Goal: Task Accomplishment & Management: Manage account settings

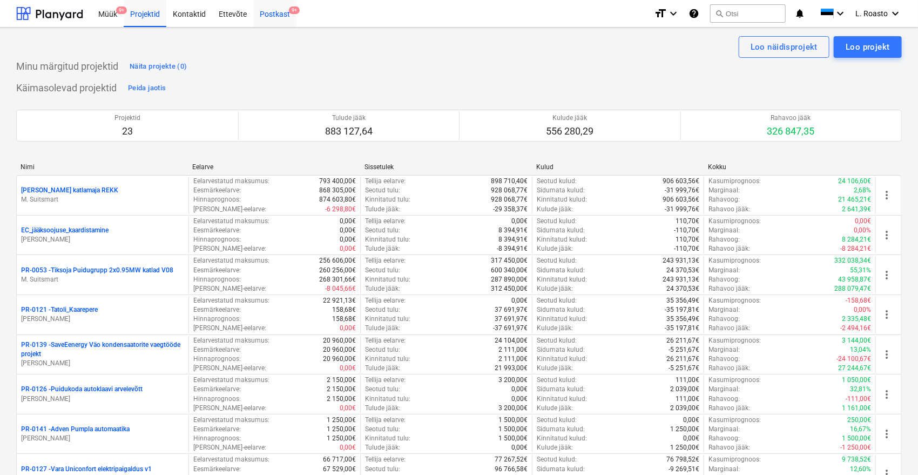
click at [288, 17] on div "Postkast 9+" at bounding box center [274, 13] width 43 height 28
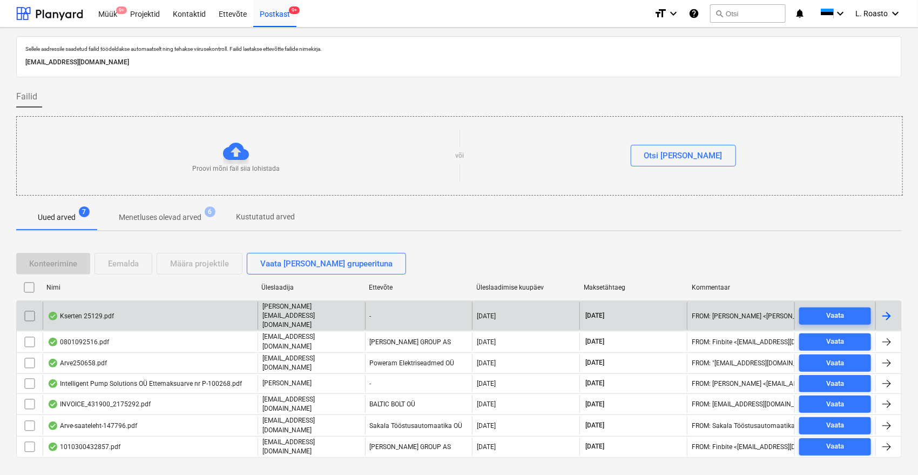
click at [28, 309] on input "checkbox" at bounding box center [29, 315] width 17 height 17
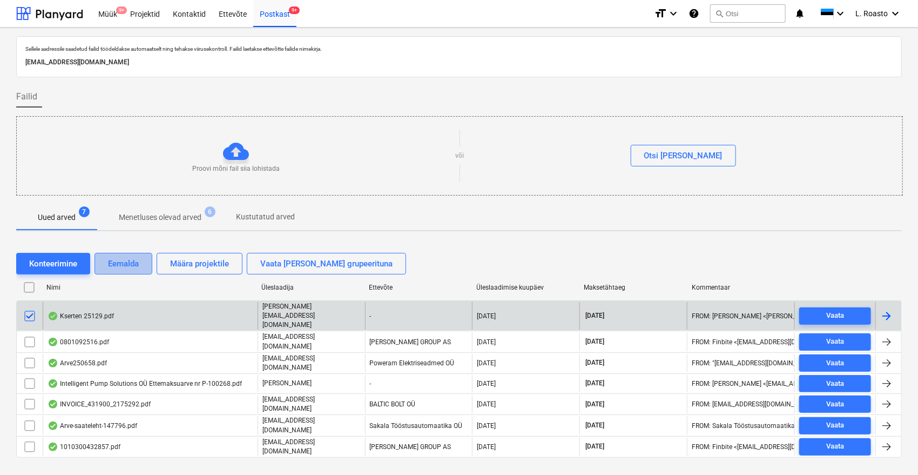
click at [114, 262] on div "Eemalda" at bounding box center [123, 264] width 31 height 14
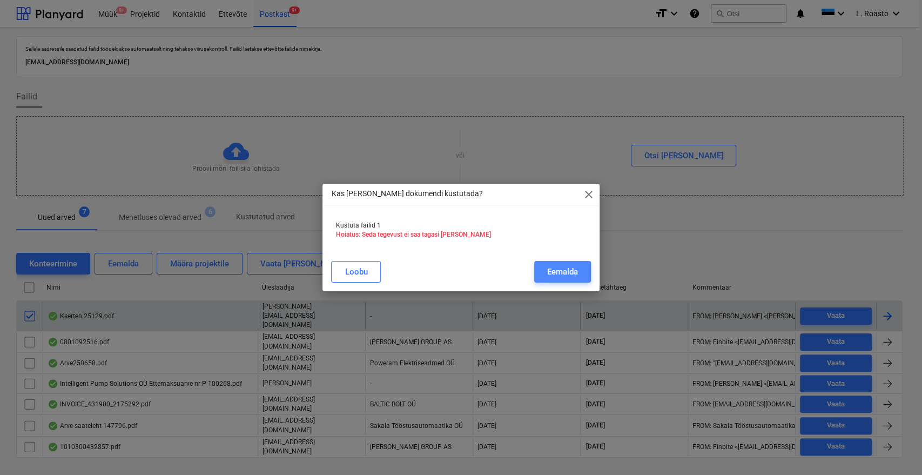
click at [570, 267] on div "Eemalda" at bounding box center [562, 272] width 31 height 14
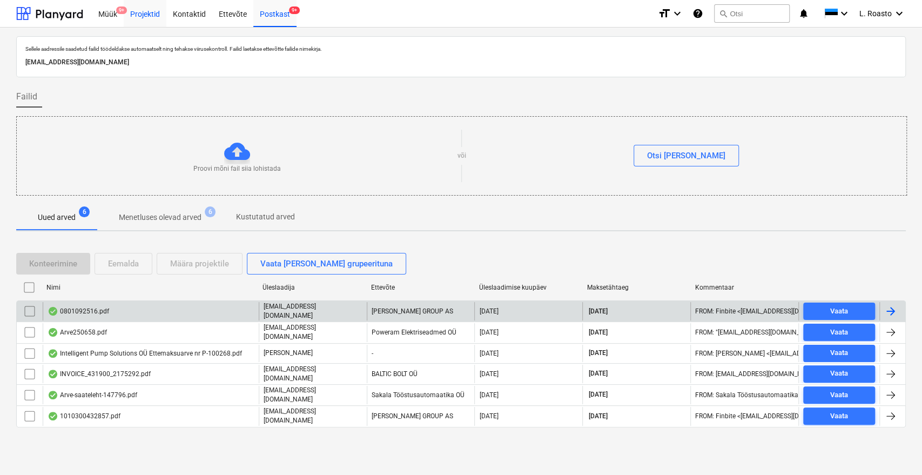
click at [150, 12] on div "Projektid" at bounding box center [145, 13] width 43 height 28
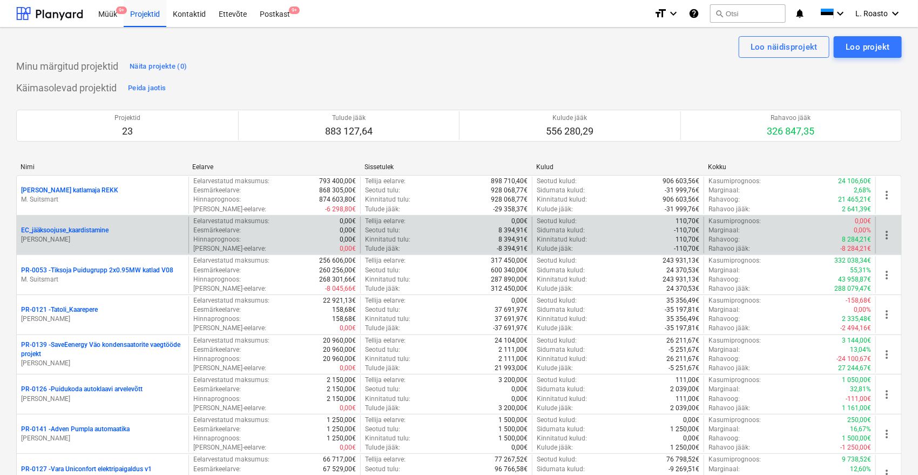
scroll to position [1971, 0]
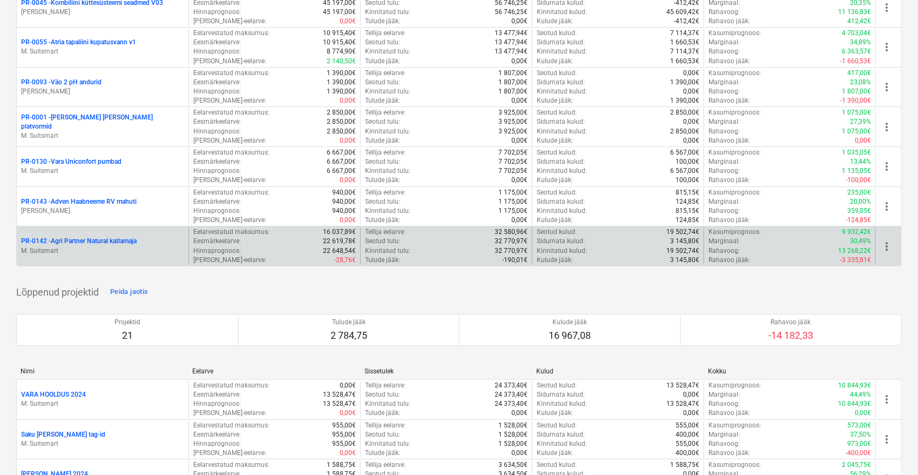
click at [71, 241] on div "PR-0142 - Agri Partner Natural katlamaja M. Suitsmart" at bounding box center [102, 246] width 163 height 18
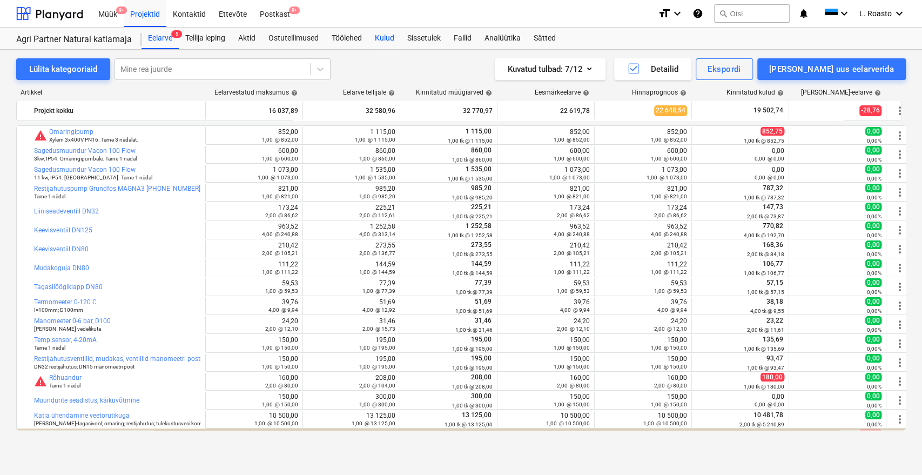
click at [389, 37] on div "Kulud" at bounding box center [384, 39] width 32 height 22
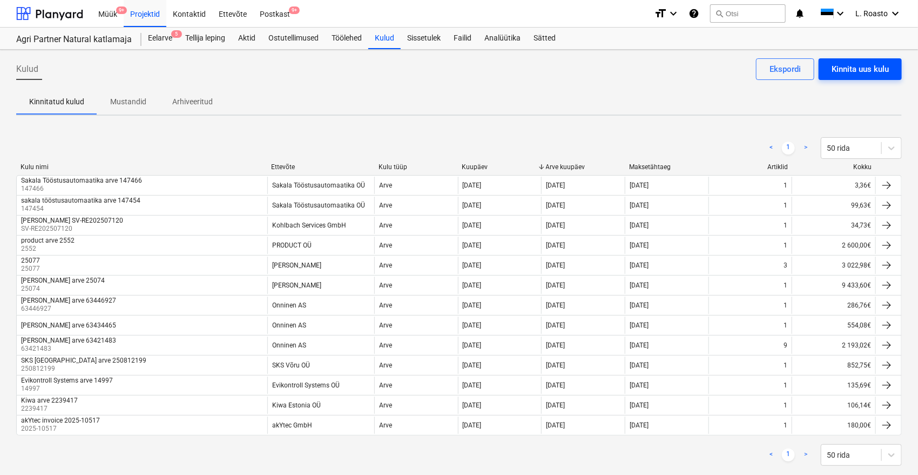
click at [868, 64] on div "Kinnita uus kulu" at bounding box center [860, 69] width 57 height 14
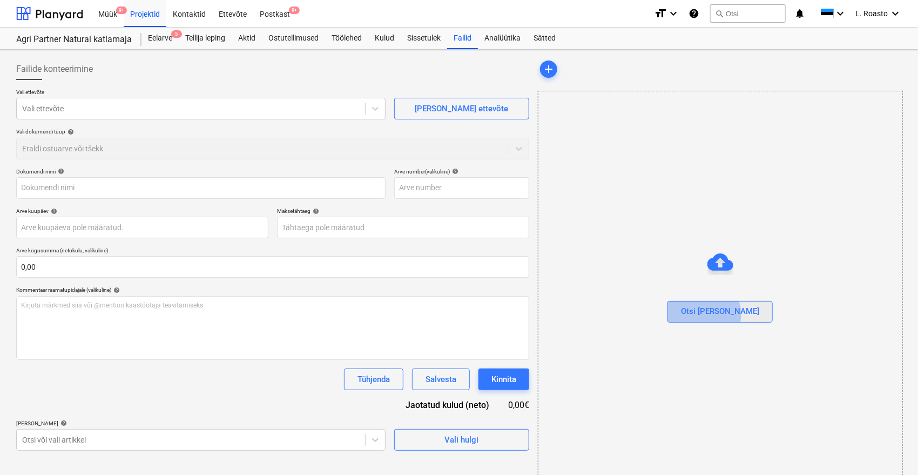
click at [726, 314] on div "Otsi [PERSON_NAME]" at bounding box center [720, 311] width 78 height 14
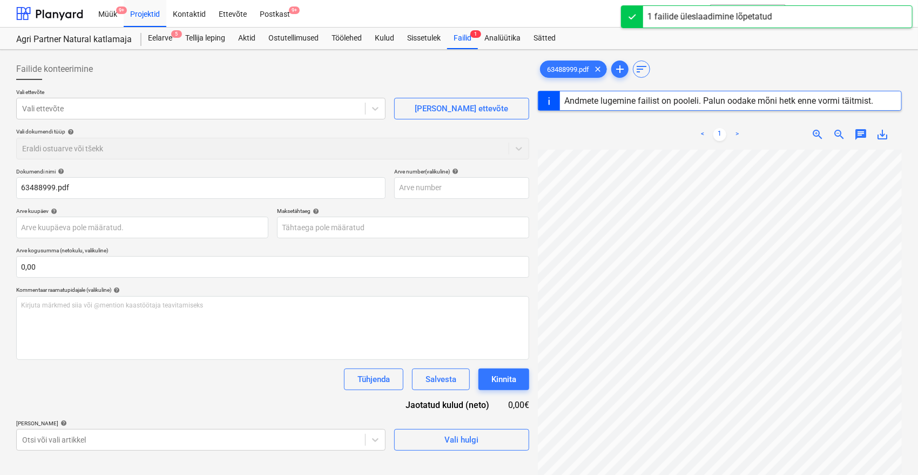
type input "63488999"
type input "[DATE]"
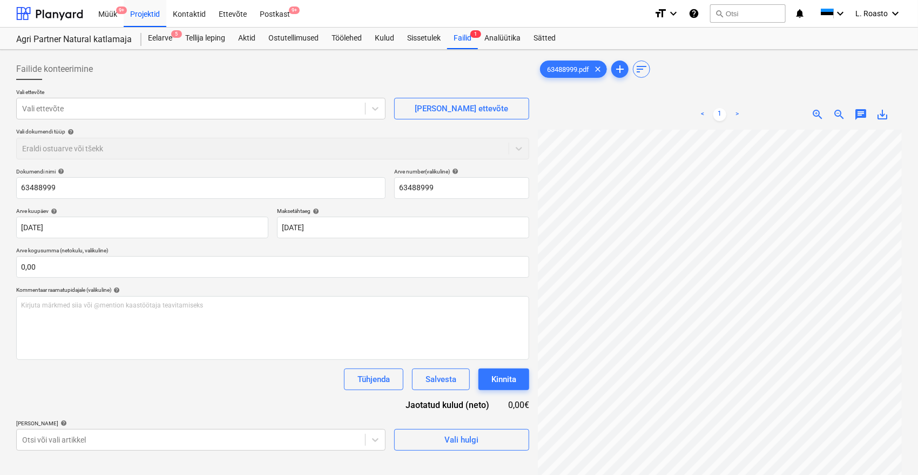
click at [103, 91] on p "Vali ettevõte" at bounding box center [200, 93] width 369 height 9
click at [98, 111] on div at bounding box center [191, 108] width 338 height 11
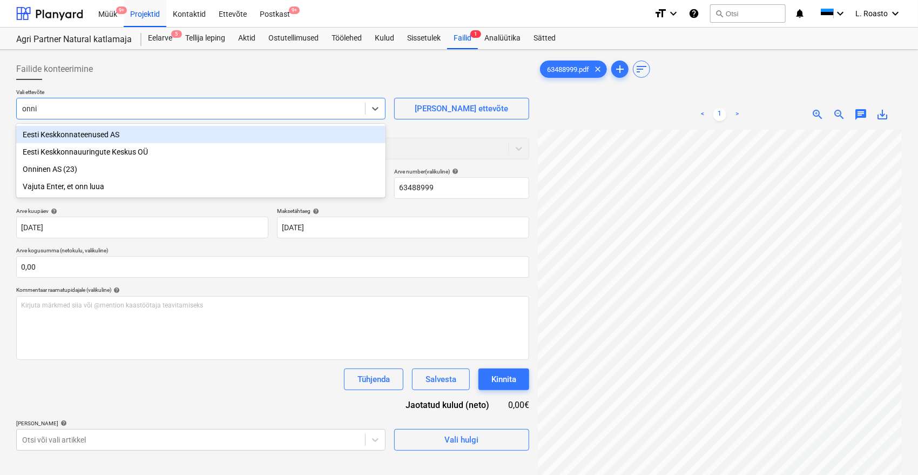
type input "onnin"
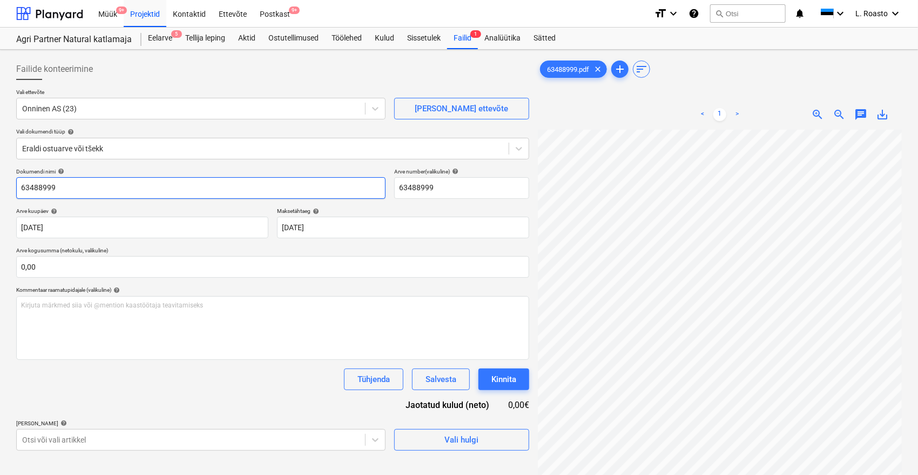
click at [22, 192] on input "63488999" at bounding box center [200, 188] width 369 height 22
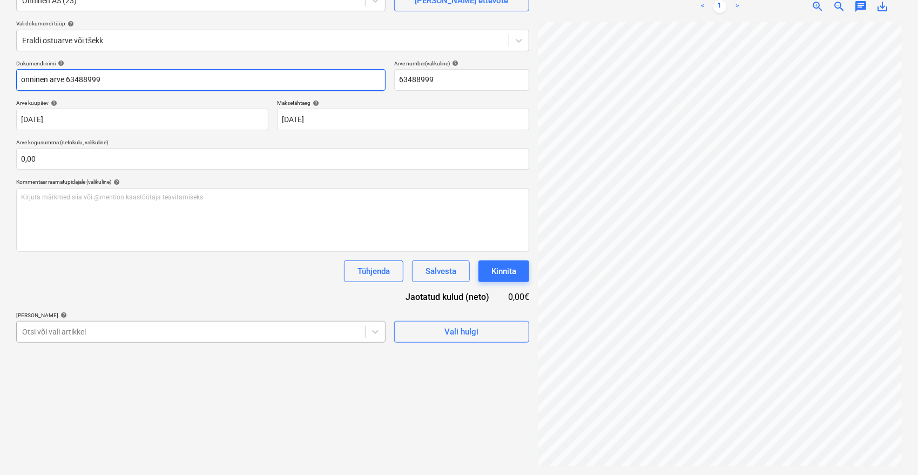
type input "onninen arve 63488999"
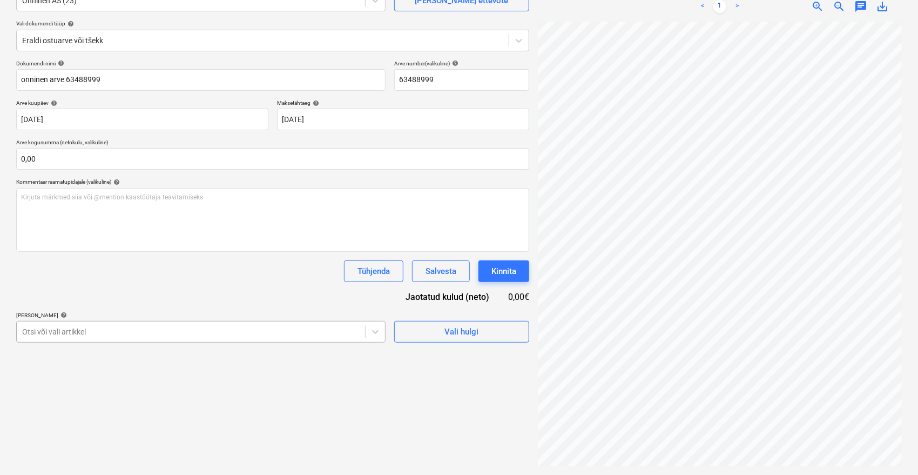
scroll to position [144, 0]
click at [173, 328] on body "Müük 9+ Projektid Kontaktid Ettevõte Postkast 9+ format_size keyboard_arrow_dow…" at bounding box center [459, 129] width 918 height 475
click at [437, 230] on div "Dokumendi nimi help onninen arve 63488999 Arve number (valikuline) help 6348899…" at bounding box center [272, 201] width 513 height 282
click at [434, 266] on div "Salvesta" at bounding box center [441, 271] width 31 height 14
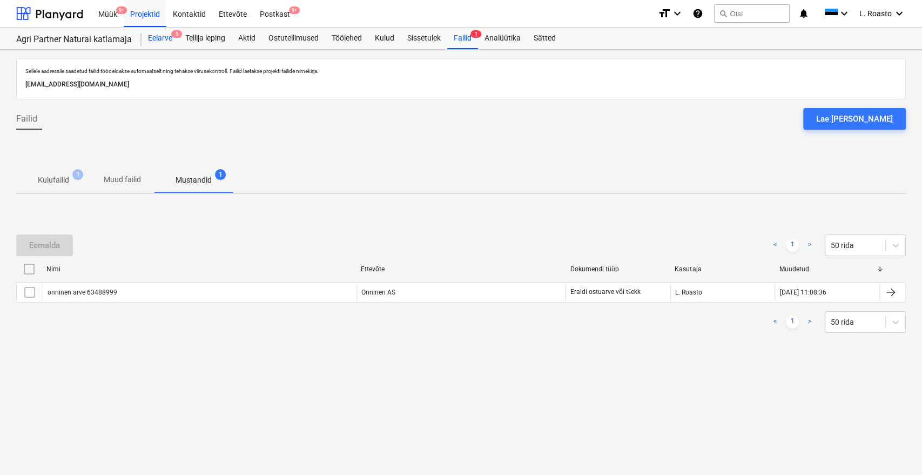
click at [161, 39] on div "Eelarve 5" at bounding box center [160, 39] width 37 height 22
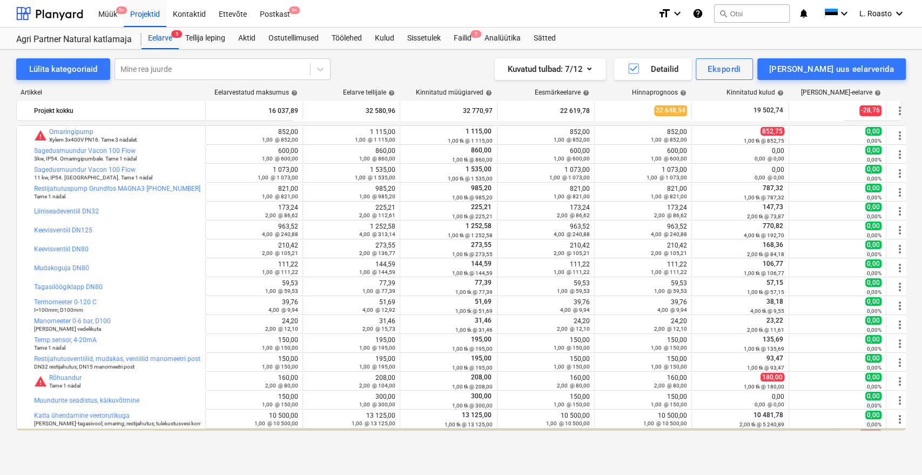
scroll to position [16, 0]
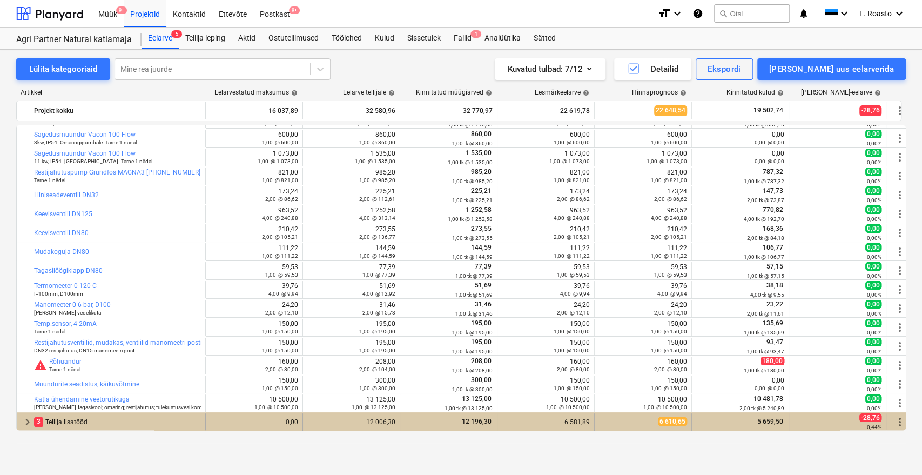
click at [144, 427] on div "3 Tellija lisatööd" at bounding box center [117, 421] width 167 height 17
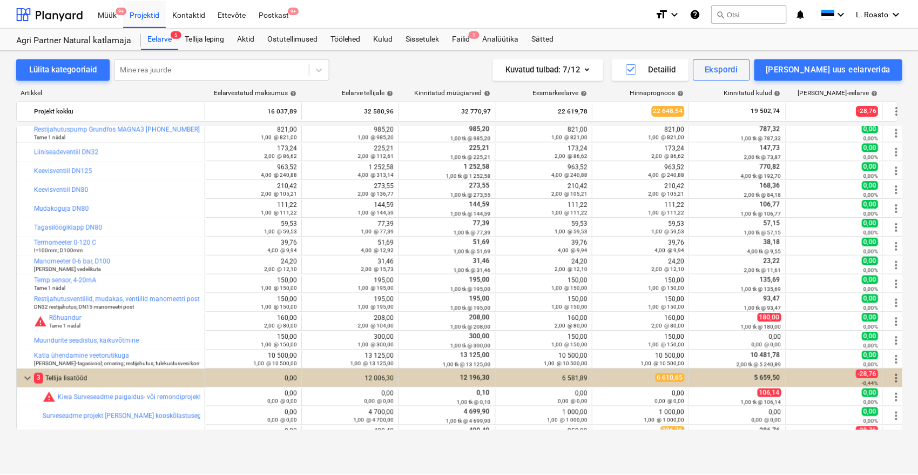
scroll to position [0, 0]
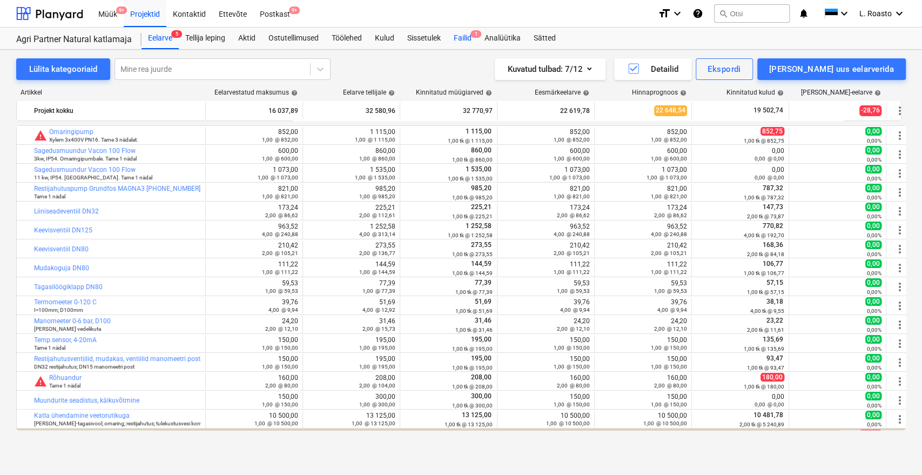
click at [474, 42] on div "Failid 1" at bounding box center [462, 39] width 31 height 22
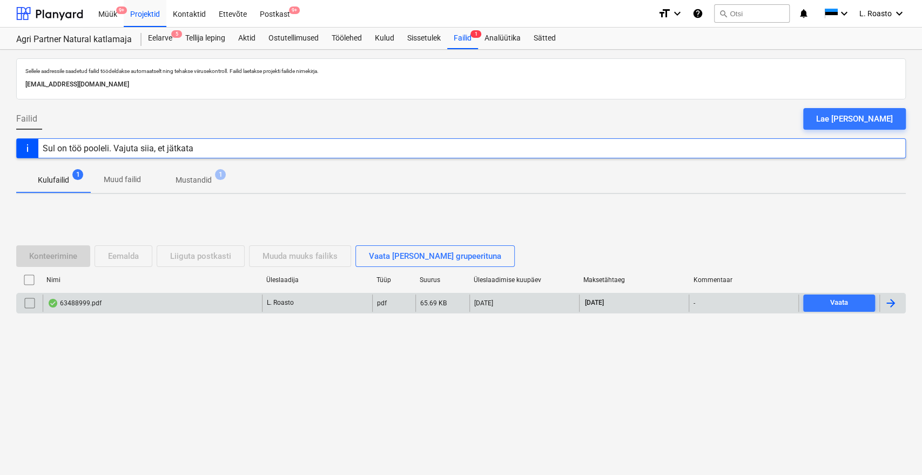
click at [888, 305] on div at bounding box center [890, 303] width 13 height 13
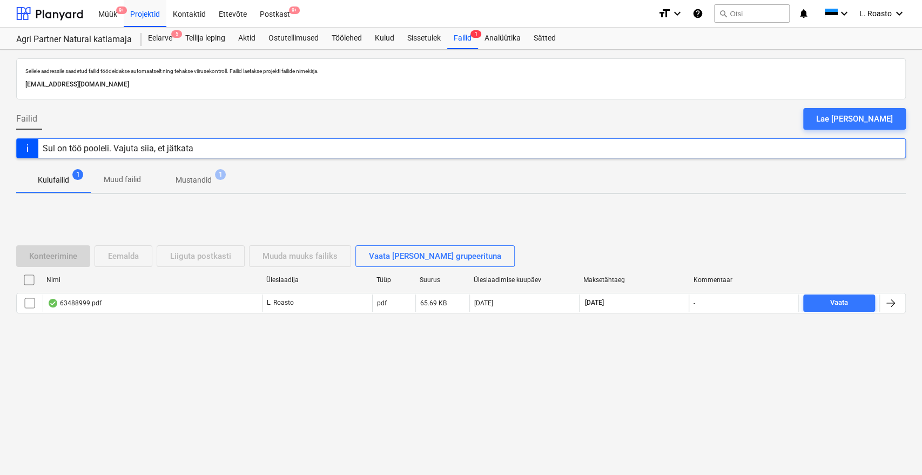
click at [187, 185] on p "Mustandid" at bounding box center [194, 179] width 36 height 11
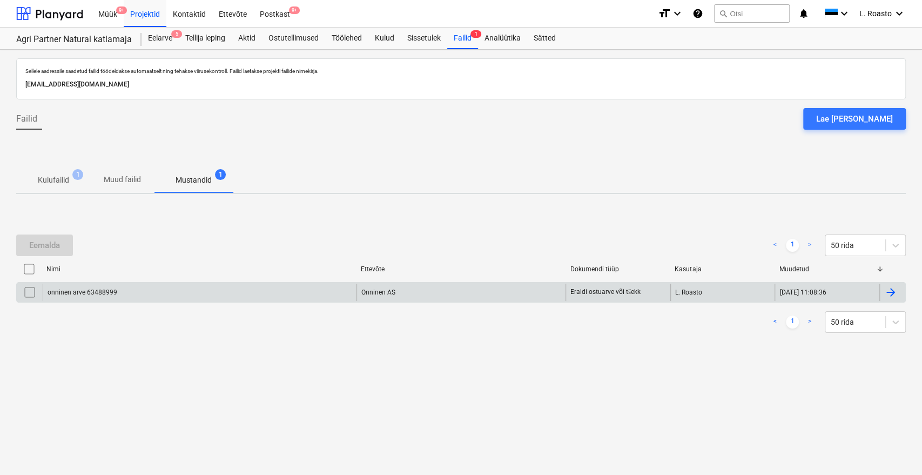
click at [893, 286] on div at bounding box center [890, 292] width 13 height 13
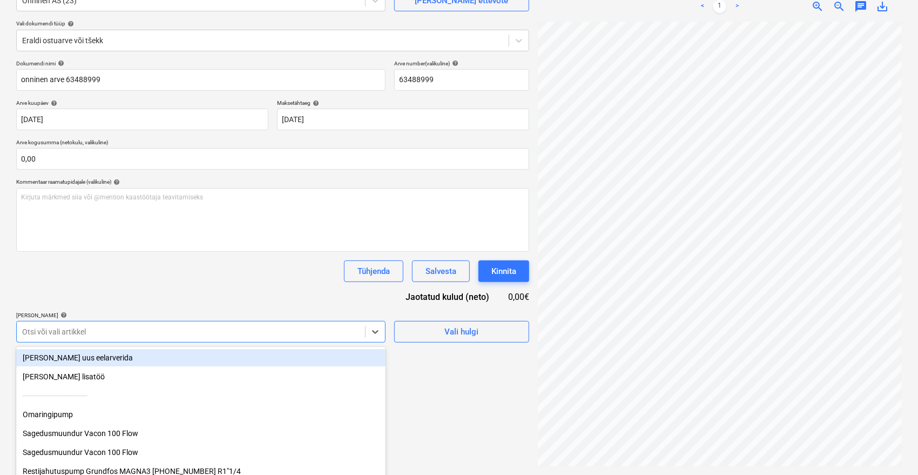
click at [90, 329] on body "Müük 9+ Projektid Kontaktid Ettevõte Postkast 9+ format_size keyboard_arrow_dow…" at bounding box center [459, 129] width 918 height 475
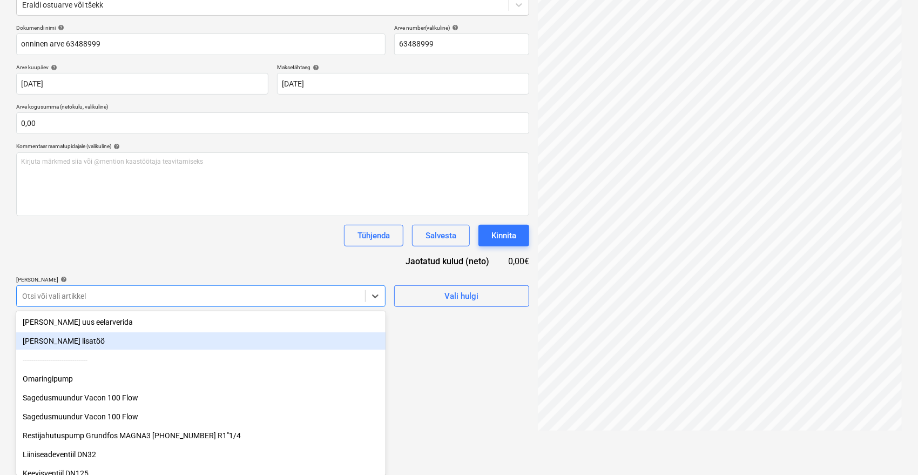
click at [72, 336] on div "[PERSON_NAME] lisatöö" at bounding box center [200, 340] width 369 height 17
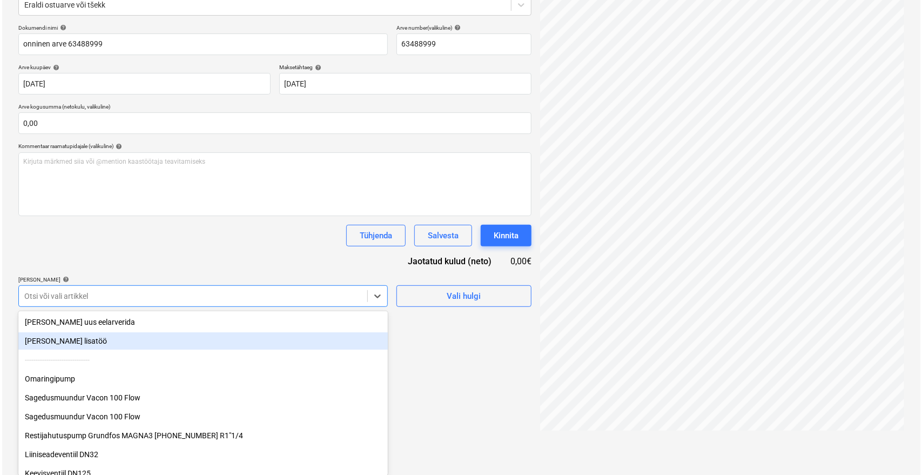
scroll to position [108, 0]
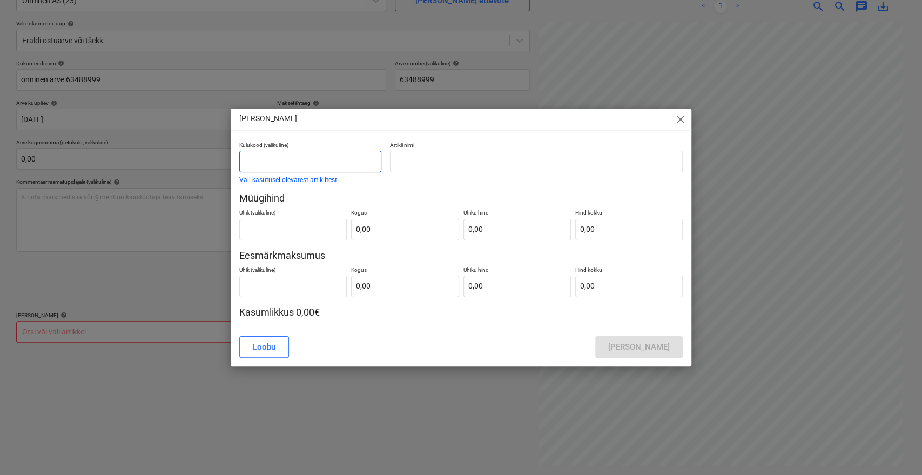
click at [299, 160] on input "text" at bounding box center [310, 162] width 142 height 22
type input "lisamüük"
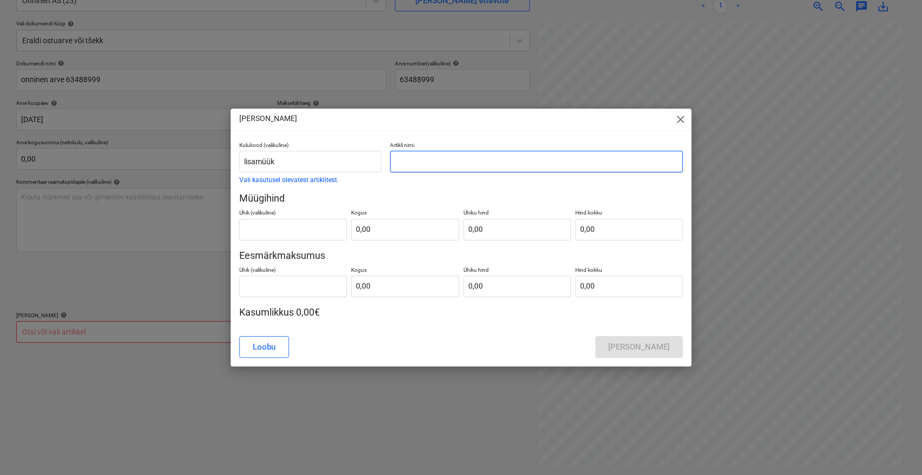
click at [448, 169] on input "text" at bounding box center [536, 162] width 293 height 22
type input "onninen arve 63488999"
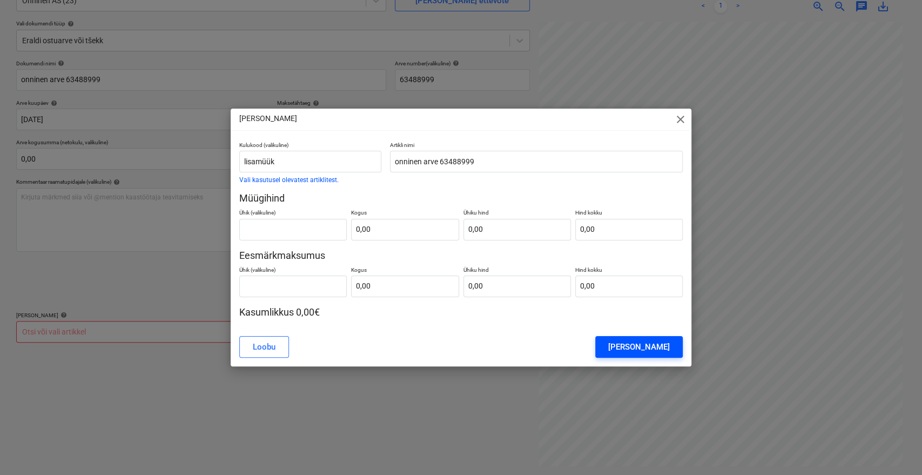
click at [658, 345] on div "[PERSON_NAME]" at bounding box center [639, 347] width 62 height 14
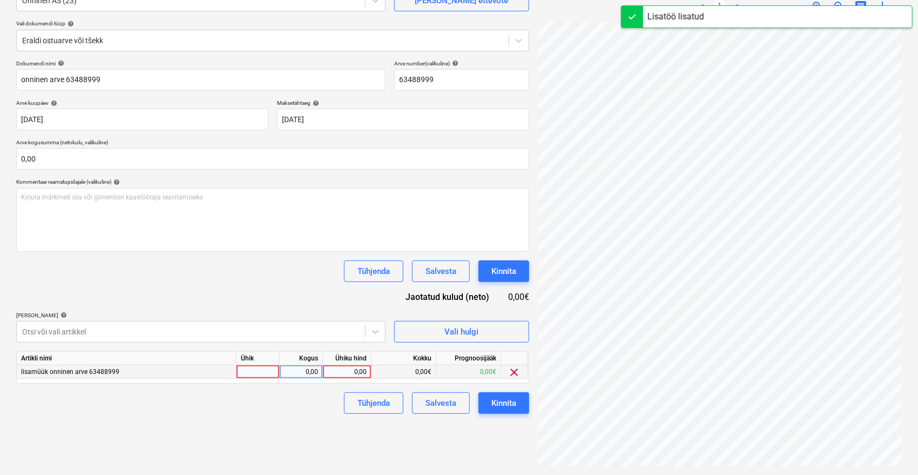
click at [333, 376] on div "0,00" at bounding box center [346, 372] width 39 height 14
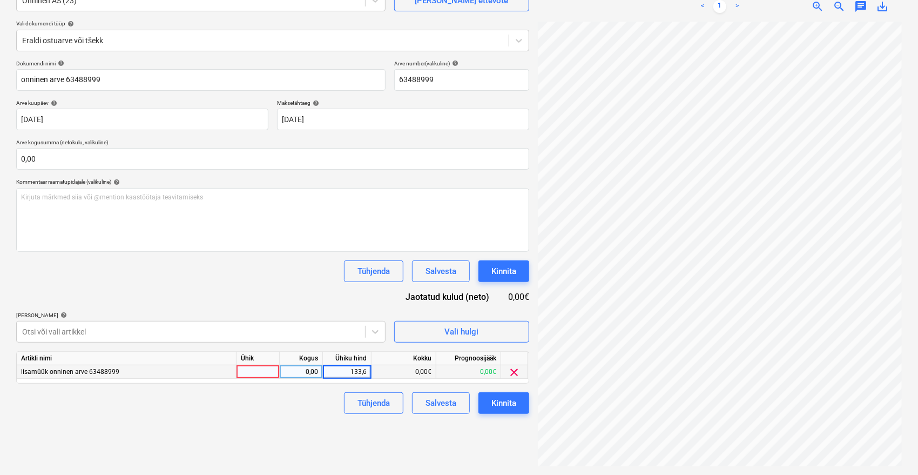
type input "133,65"
click at [314, 415] on div "Failide konteerimine Vali ettevõte Onninen AS (23) [PERSON_NAME] uus ettevõte V…" at bounding box center [273, 208] width 522 height 524
click at [520, 407] on button "Kinnita" at bounding box center [504, 403] width 51 height 22
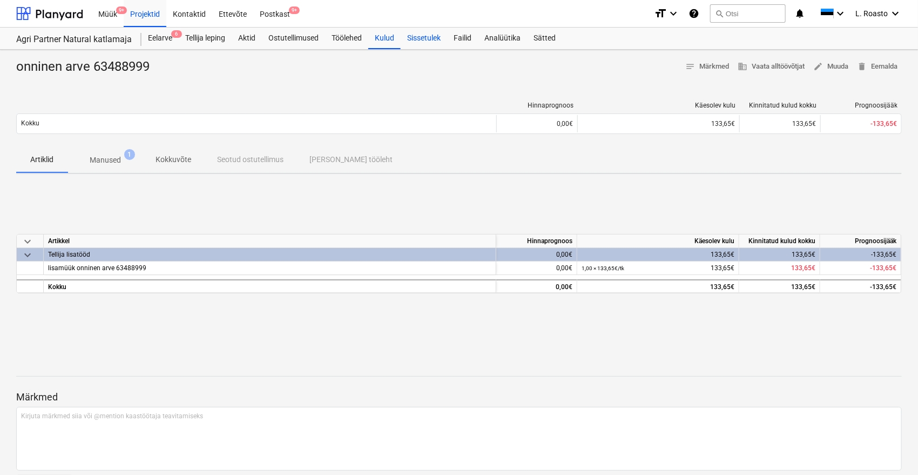
click at [417, 38] on div "Sissetulek" at bounding box center [424, 39] width 46 height 22
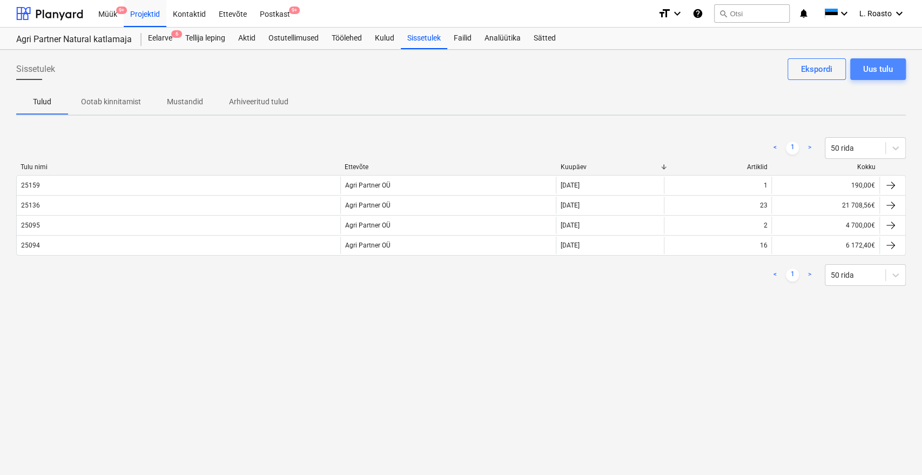
click at [878, 69] on div "Uus tulu" at bounding box center [878, 69] width 30 height 14
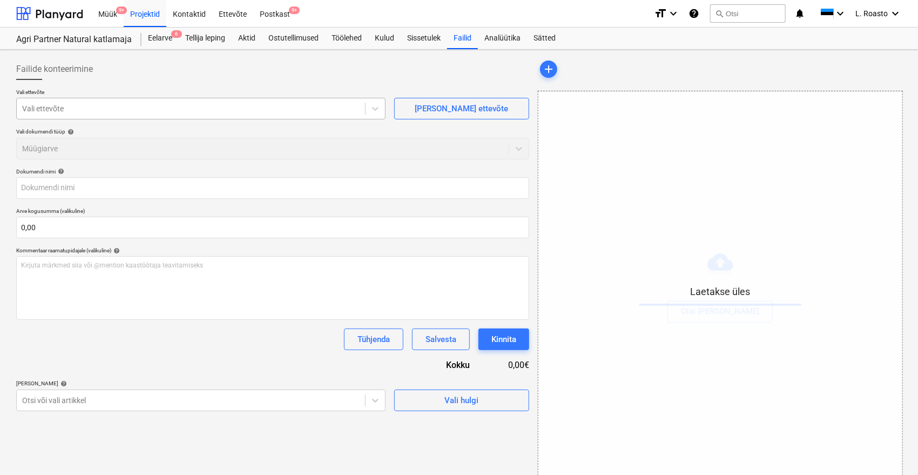
click at [91, 103] on div at bounding box center [191, 108] width 338 height 11
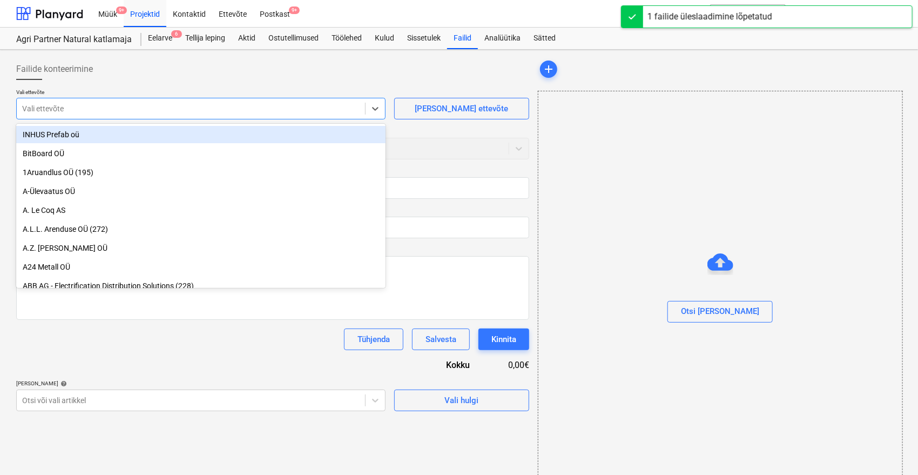
type input "25175_Agri_arve.pdf"
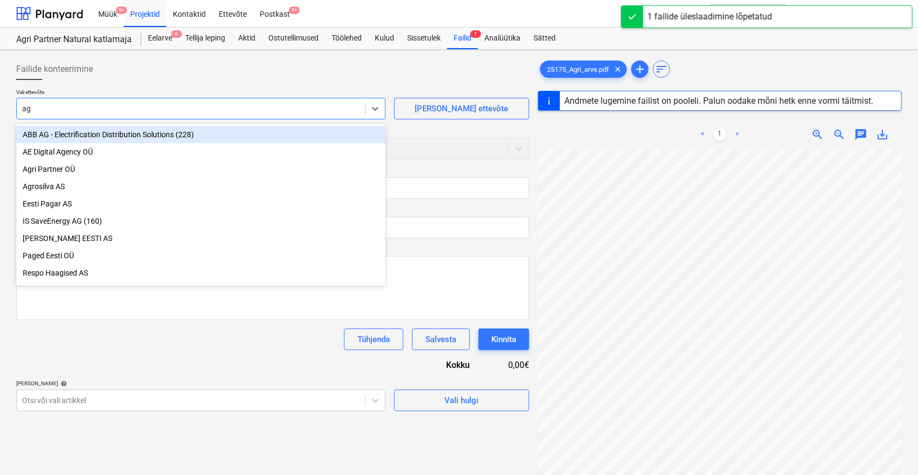
type input "agr"
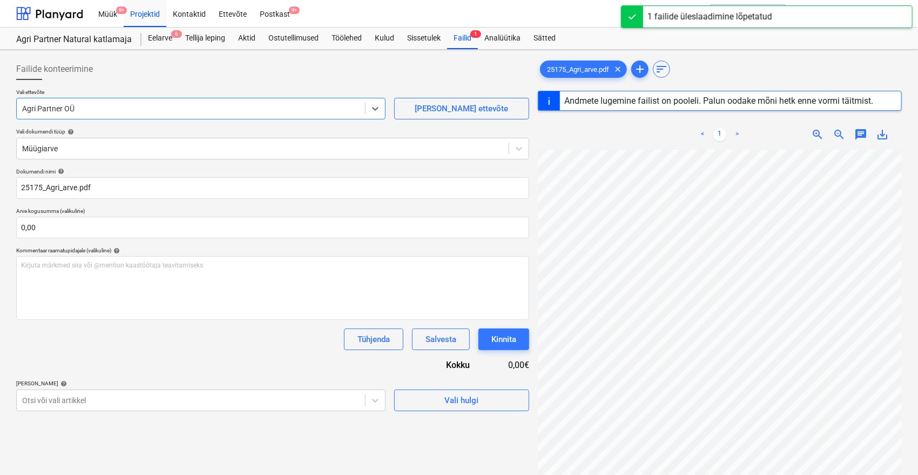
type input "25175"
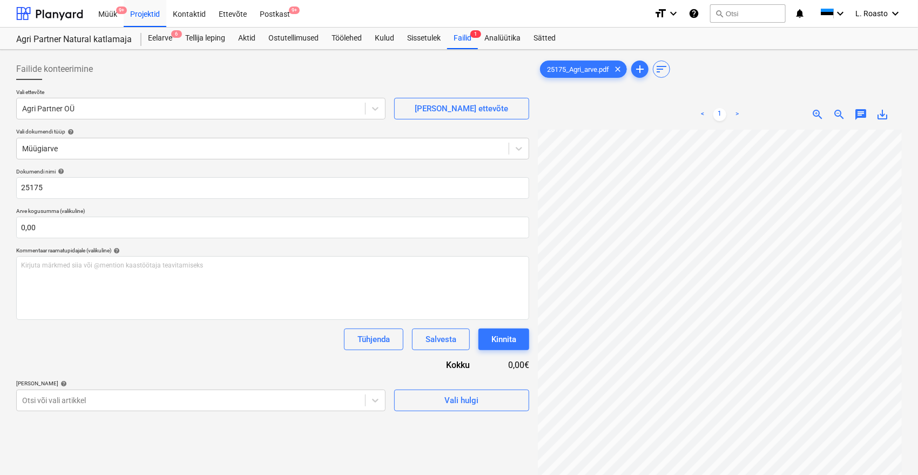
click at [130, 353] on div "Dokumendi nimi help 25175 Arve kogusumma (valikuline) 0,00 Kommentaar raamatupi…" at bounding box center [272, 289] width 513 height 243
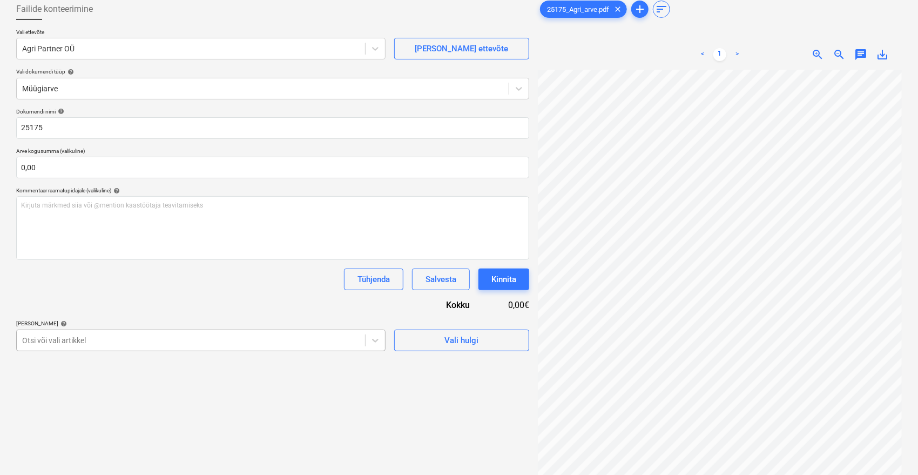
scroll to position [108, 0]
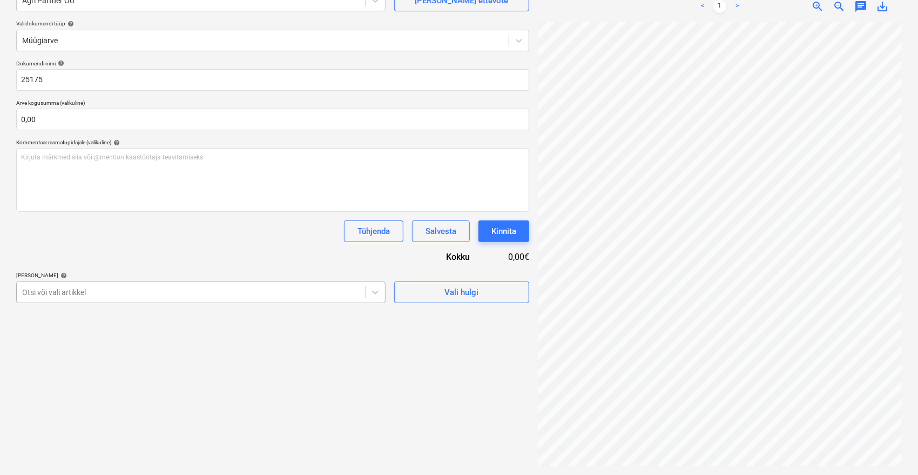
click at [131, 346] on body "Müük 9+ Projektid Kontaktid Ettevõte Postkast 9+ format_size keyboard_arrow_dow…" at bounding box center [459, 129] width 918 height 475
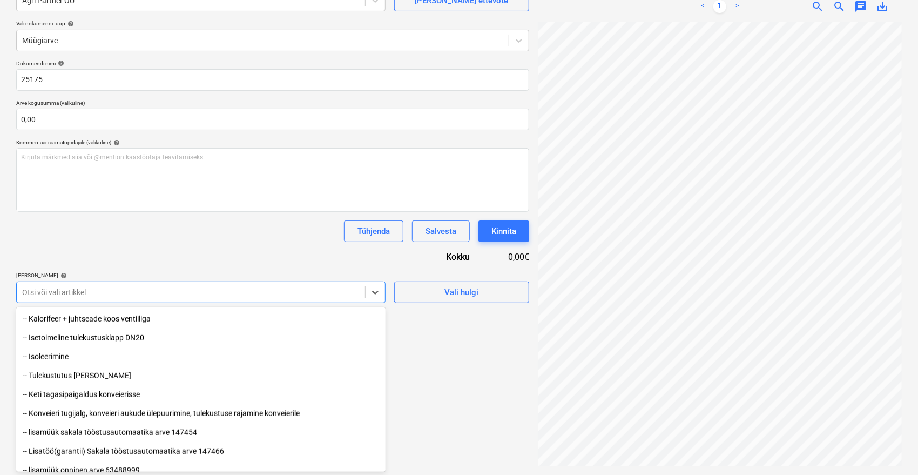
scroll to position [442, 0]
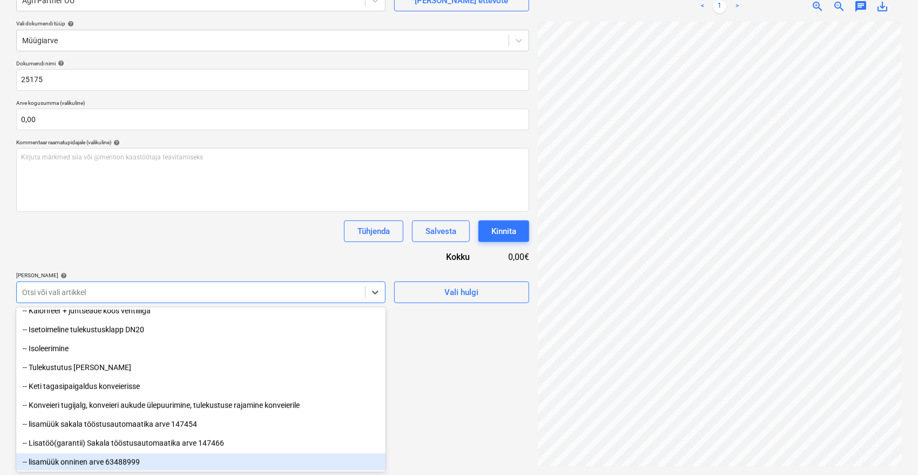
click at [109, 466] on div "-- lisamüük onninen arve 63488999" at bounding box center [200, 461] width 369 height 17
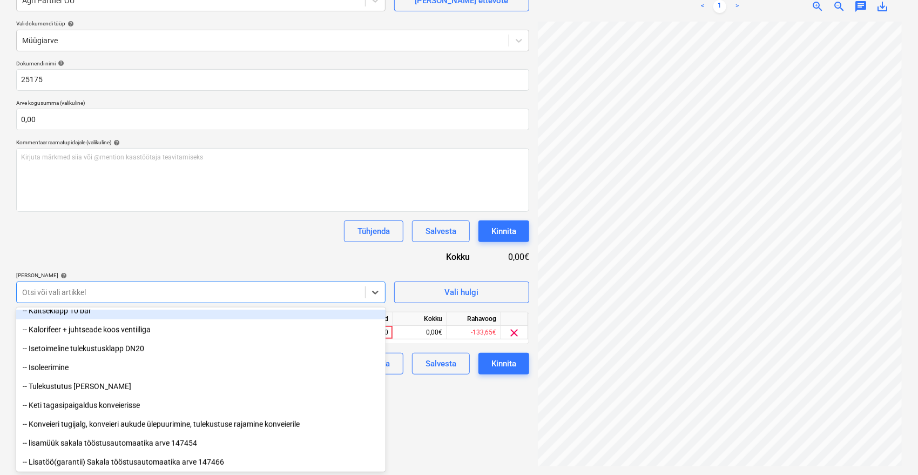
click at [184, 262] on div "Dokumendi nimi help 25175 Arve kogusumma (valikuline) 0,00 Kommentaar raamatupi…" at bounding box center [272, 217] width 513 height 314
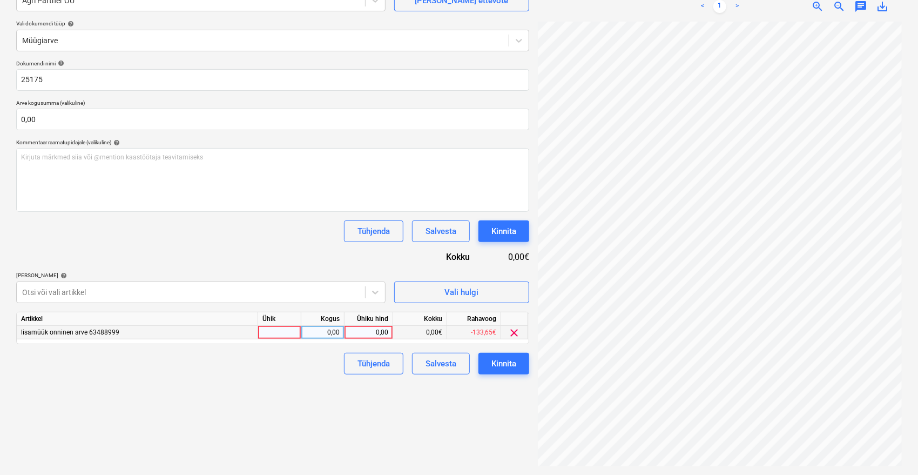
click at [367, 332] on div "0,00" at bounding box center [368, 333] width 39 height 14
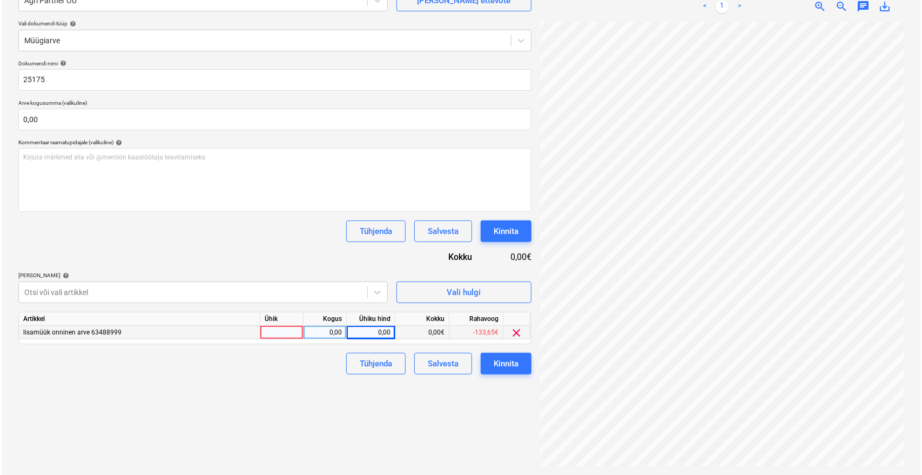
scroll to position [24, 43]
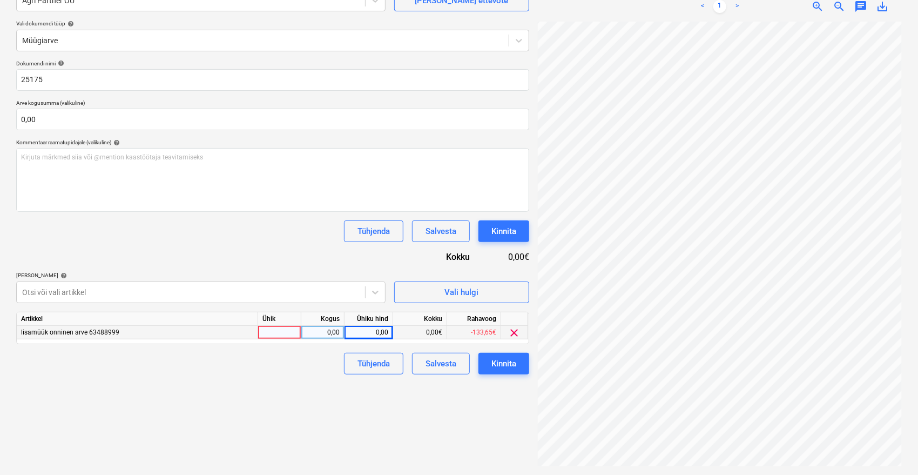
click at [372, 332] on div "0,00" at bounding box center [368, 333] width 39 height 14
type input "173,74"
click at [313, 431] on div "Failide konteerimine Vali ettevõte Agri Partner OÜ [PERSON_NAME] uus ettevõte V…" at bounding box center [273, 208] width 522 height 524
click at [514, 368] on div "Kinnita" at bounding box center [503, 363] width 25 height 14
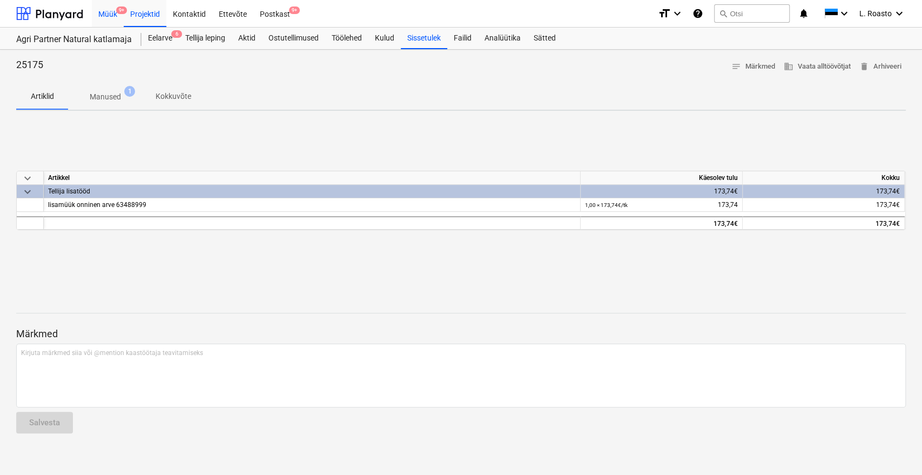
click at [114, 15] on div "Müük 9+" at bounding box center [108, 13] width 32 height 28
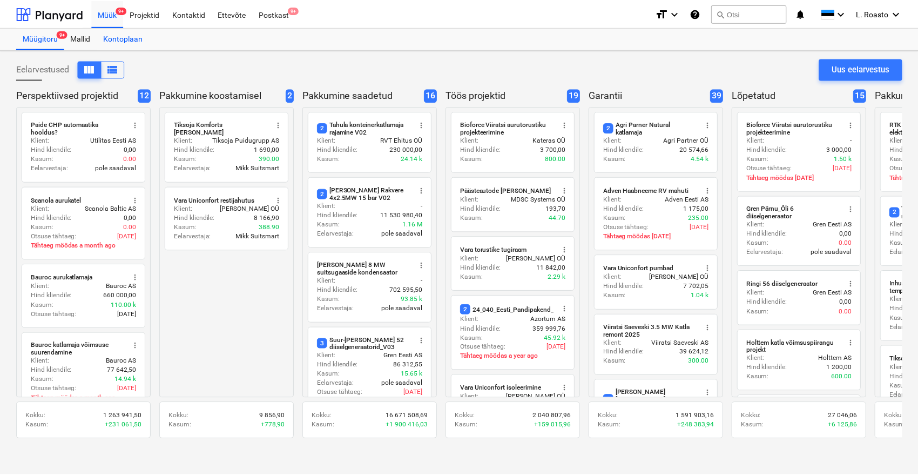
scroll to position [646, 0]
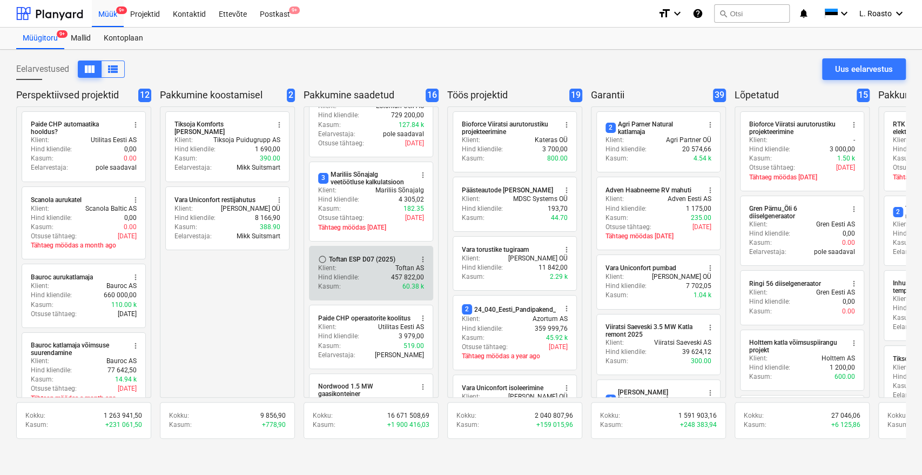
click at [346, 255] on div "Toftan ESP D07 (2025)" at bounding box center [362, 259] width 66 height 9
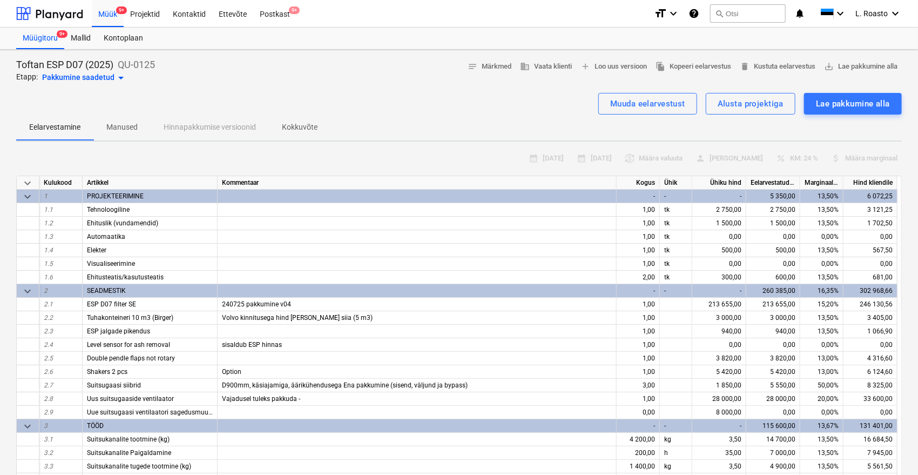
click at [130, 127] on p "Manused" at bounding box center [121, 127] width 31 height 11
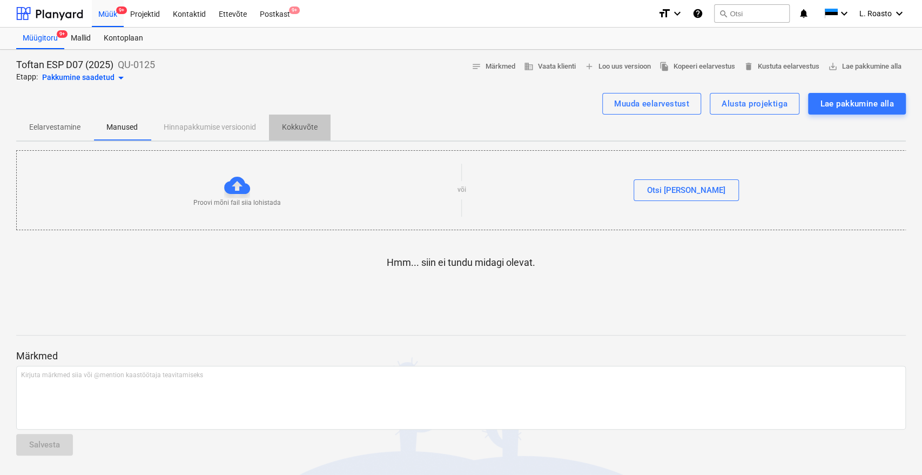
click at [328, 125] on span "Kokkuvõte" at bounding box center [300, 127] width 62 height 18
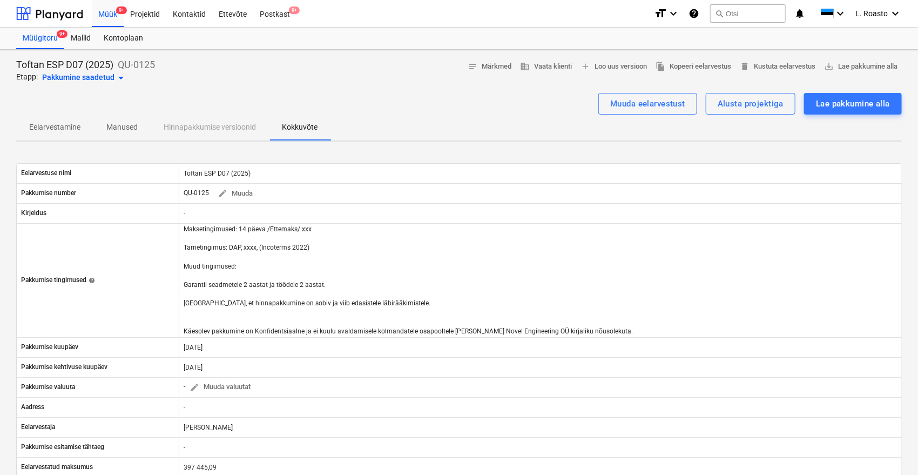
click at [218, 130] on div "Eelarvestamine Manused Hinnapakkumise versioonid Kokkuvõte" at bounding box center [459, 127] width 886 height 26
click at [439, 106] on div "Muuda eelarvestust Alusta projektiga Lae pakkumine alla" at bounding box center [459, 104] width 886 height 22
click at [497, 69] on span "notes Märkmed" at bounding box center [490, 66] width 44 height 12
click at [153, 12] on div "Projektid" at bounding box center [145, 13] width 43 height 28
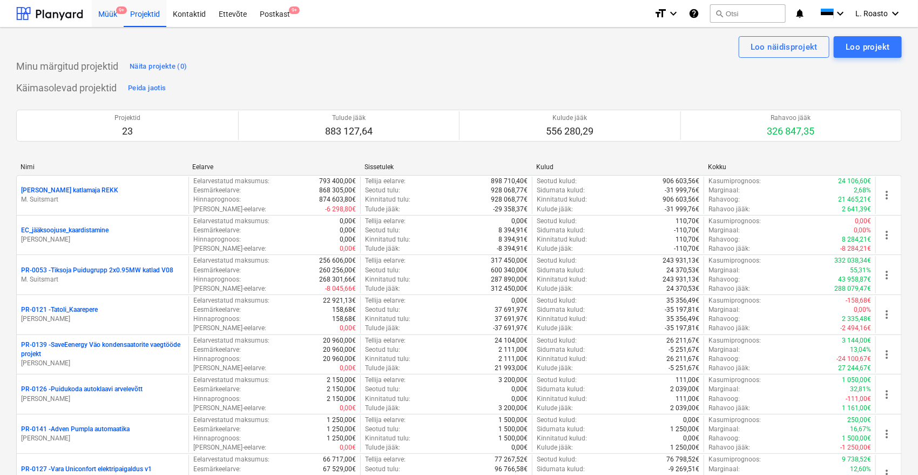
click at [99, 19] on div "Müük 9+" at bounding box center [108, 13] width 32 height 28
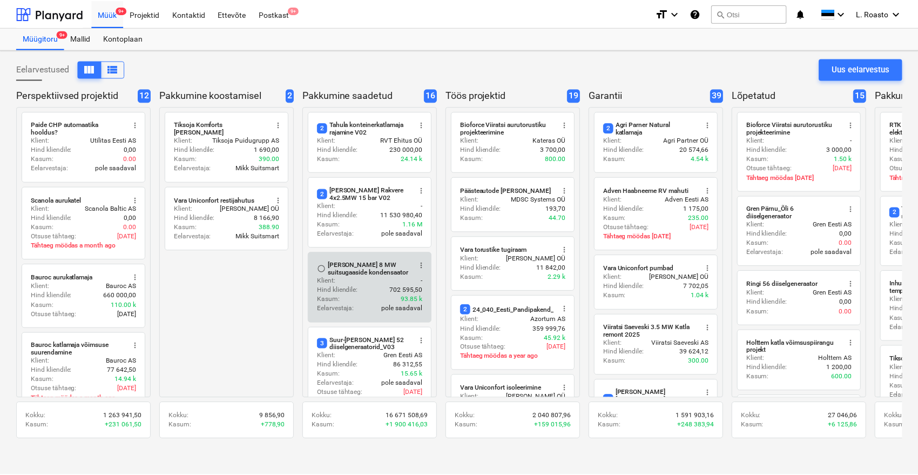
scroll to position [646, 0]
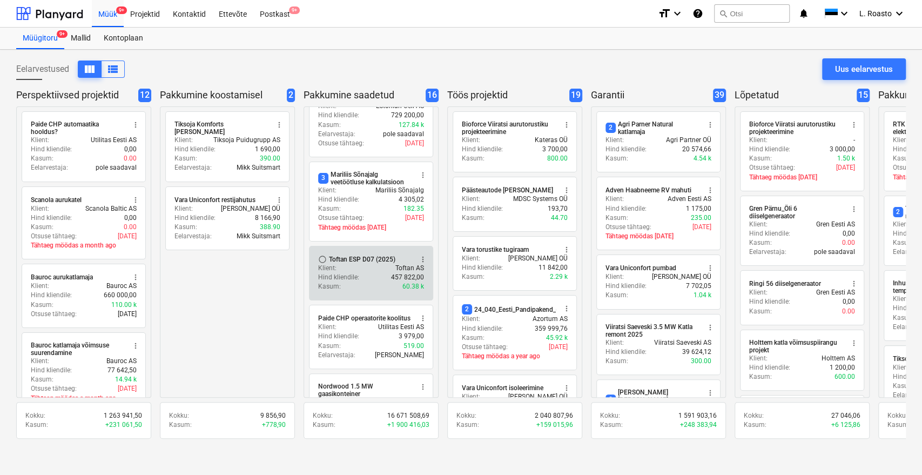
click at [375, 273] on div "Hind kliendile : 457 822,00" at bounding box center [371, 277] width 106 height 9
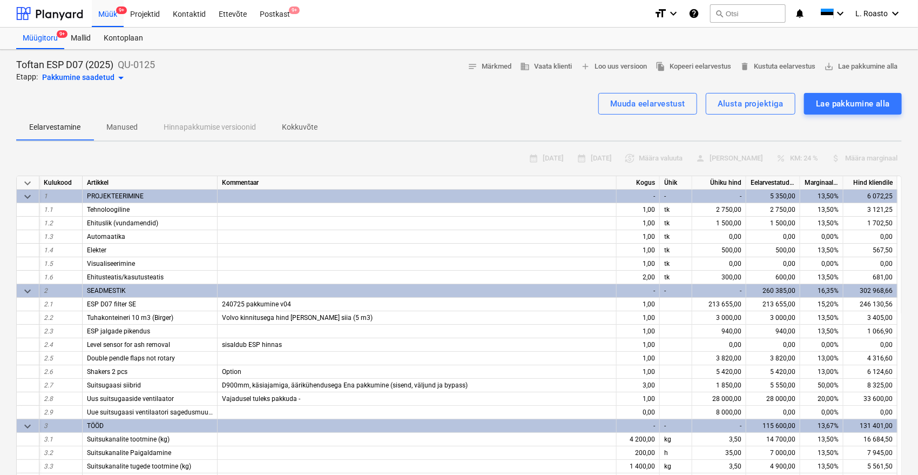
type textarea "x"
drag, startPoint x: 154, startPoint y: 64, endPoint x: 9, endPoint y: 62, distance: 145.8
click at [9, 60] on div "Toftan ESP D07 (2025) QU-0125 Etapp: Pakkumine saadetud arrow_drop_down notes M…" at bounding box center [459, 452] width 918 height 805
copy div "Toftan ESP D07 (2025) QU-0125"
click at [137, 62] on p "QU-0125" at bounding box center [136, 64] width 37 height 13
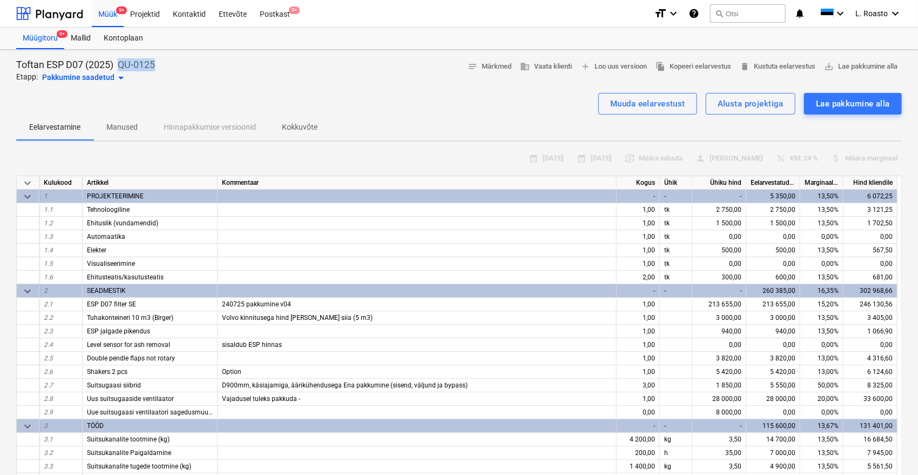
drag, startPoint x: 156, startPoint y: 62, endPoint x: 120, endPoint y: 66, distance: 35.4
click at [120, 66] on p "QU-0125" at bounding box center [136, 64] width 37 height 13
copy p "QU-0125"
drag, startPoint x: 112, startPoint y: 63, endPoint x: 50, endPoint y: 59, distance: 62.2
click at [50, 59] on p "Toftan ESP D07 (2025)" at bounding box center [64, 64] width 97 height 13
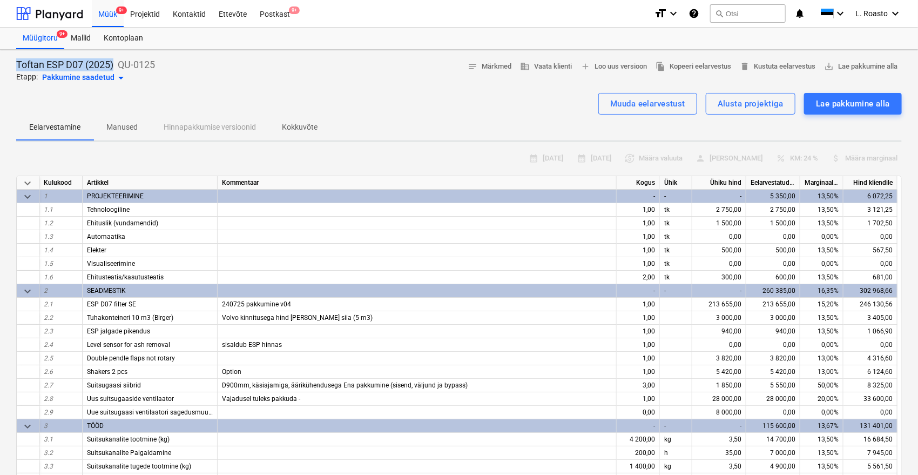
drag, startPoint x: 114, startPoint y: 64, endPoint x: 16, endPoint y: 56, distance: 98.1
click at [16, 56] on div "Toftan ESP D07 (2025) QU-0125 Etapp: Pakkumine saadetud arrow_drop_down notes M…" at bounding box center [459, 452] width 918 height 805
copy p "Toftan ESP D07 (2025)"
click at [156, 15] on div "Projektid" at bounding box center [145, 13] width 43 height 28
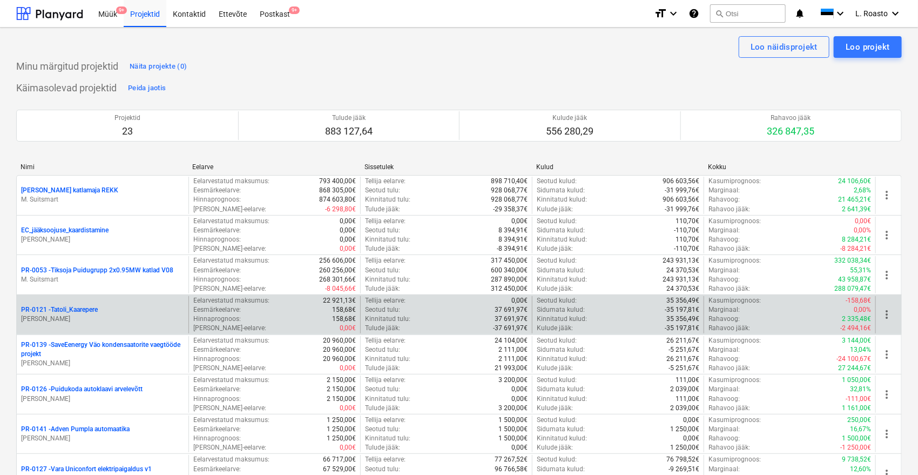
scroll to position [588, 0]
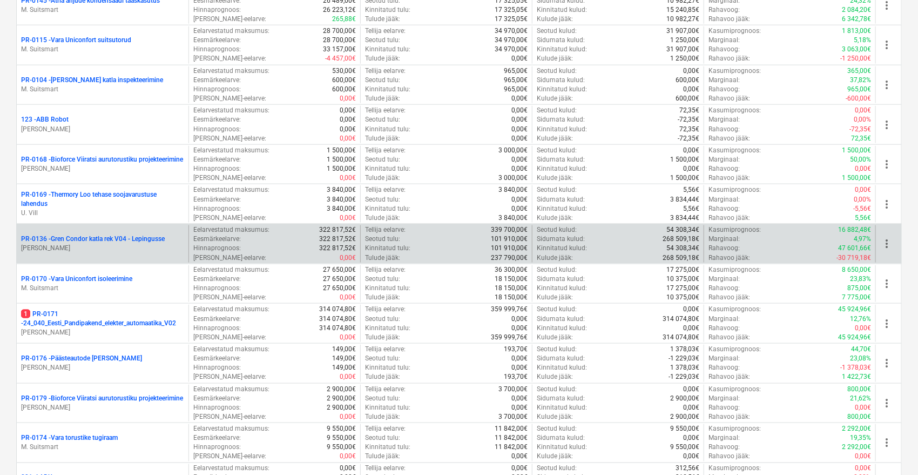
click at [150, 235] on p "PR-0136 - Gren Condor katla rek V04 - Lepingusse" at bounding box center [93, 238] width 144 height 9
